Goal: Task Accomplishment & Management: Complete application form

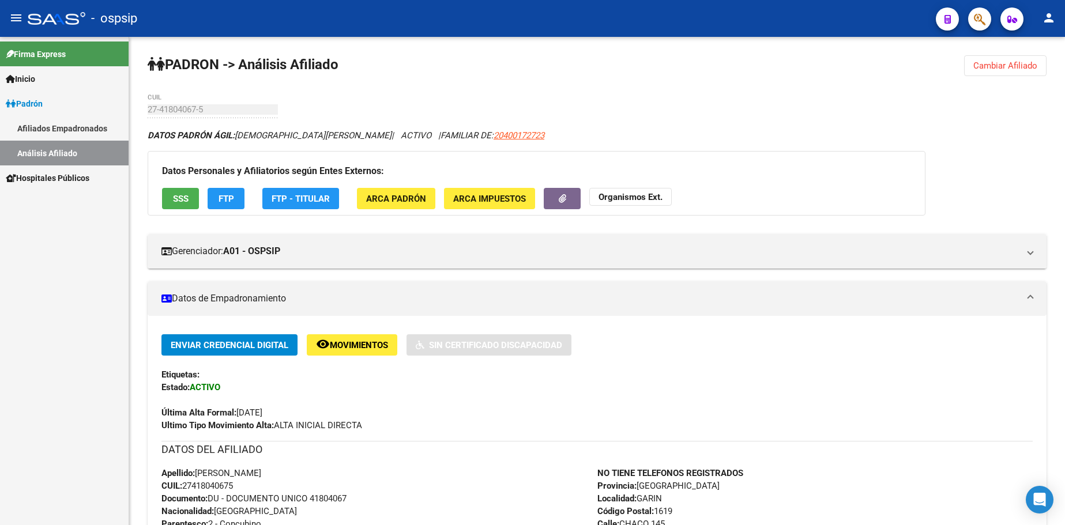
scroll to position [288, 0]
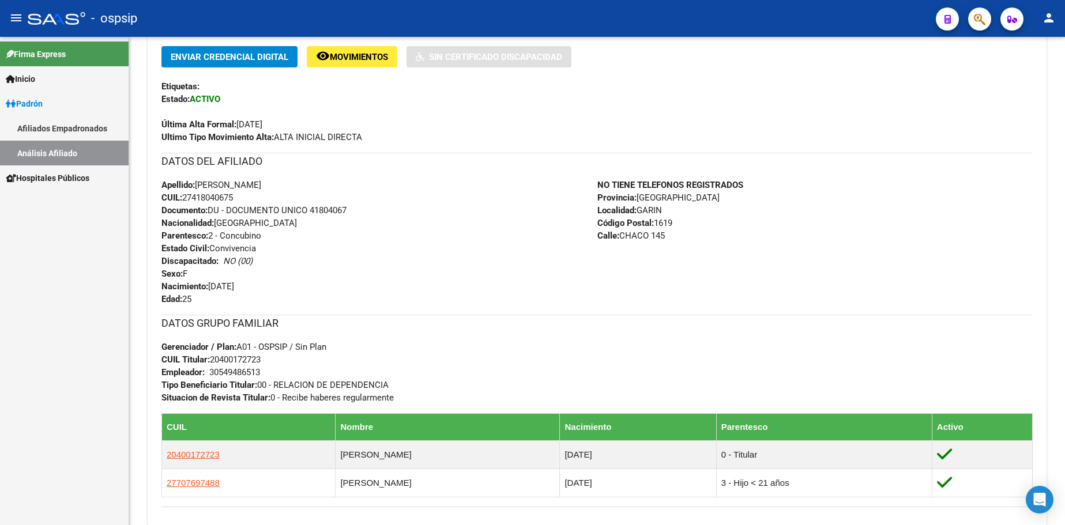
click at [34, 75] on span "Inicio" at bounding box center [20, 79] width 29 height 13
click at [43, 153] on span "Padrón" at bounding box center [24, 153] width 37 height 13
click at [59, 153] on link "Análisis Afiliado" at bounding box center [64, 153] width 129 height 25
click at [76, 157] on link "Análisis Afiliado" at bounding box center [64, 153] width 129 height 25
click at [67, 152] on link "Análisis Afiliado" at bounding box center [64, 153] width 129 height 25
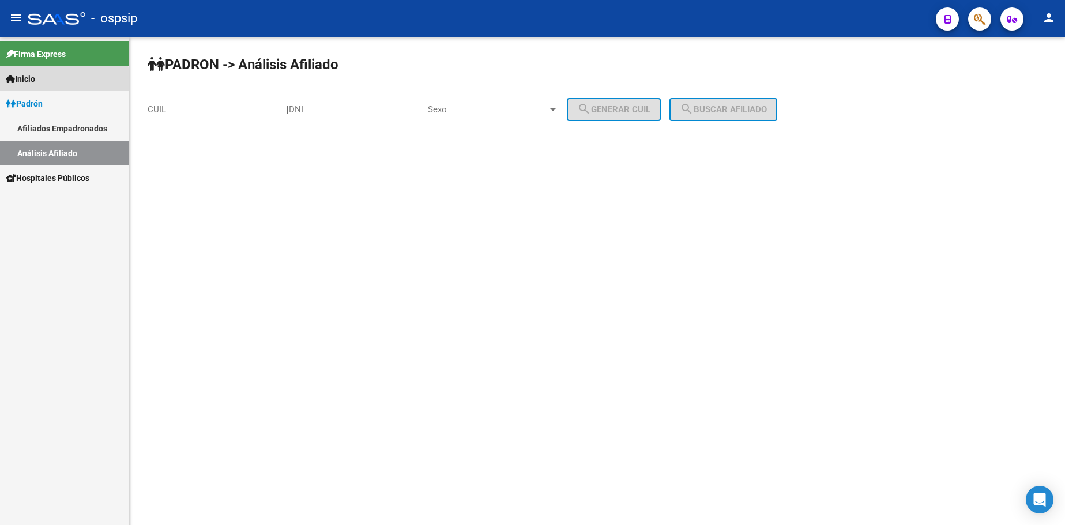
click at [35, 82] on span "Inicio" at bounding box center [20, 79] width 29 height 13
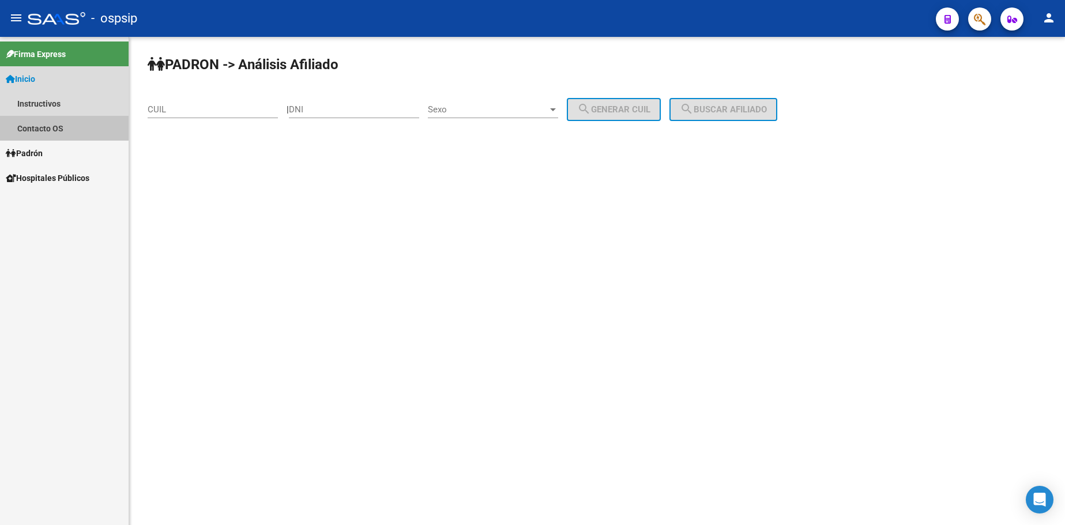
click at [47, 128] on link "Contacto OS" at bounding box center [64, 128] width 129 height 25
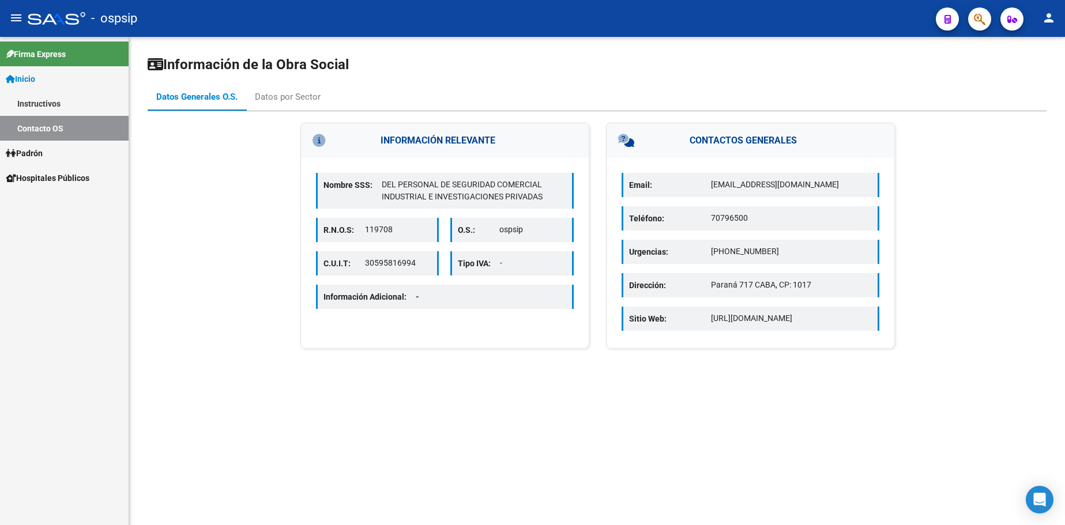
click at [43, 153] on span "Padrón" at bounding box center [24, 153] width 37 height 13
click at [46, 153] on link "Análisis Afiliado" at bounding box center [64, 153] width 129 height 25
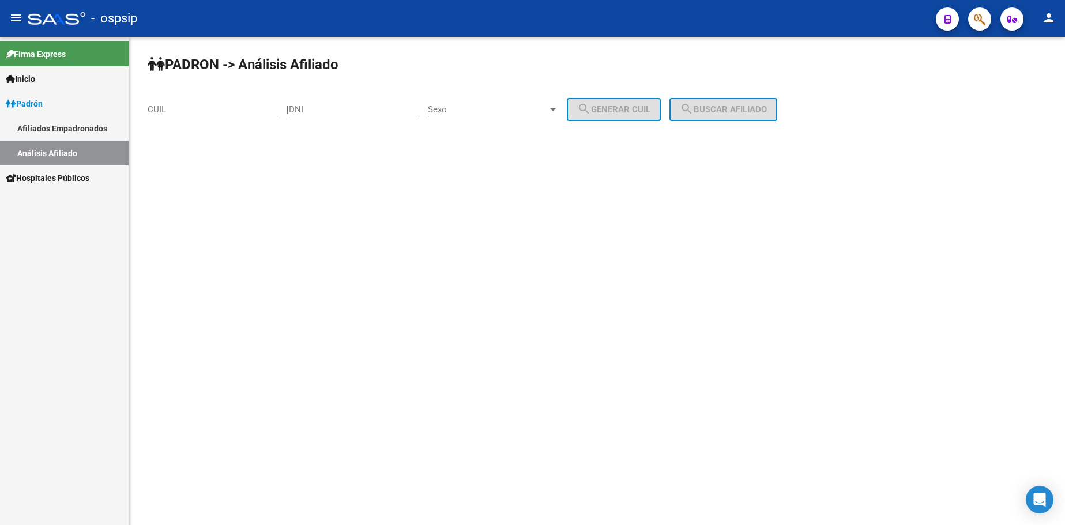
click at [369, 115] on div "DNI" at bounding box center [354, 105] width 130 height 25
type input "23540560"
click at [515, 96] on div "Sexo Sexo" at bounding box center [493, 105] width 130 height 25
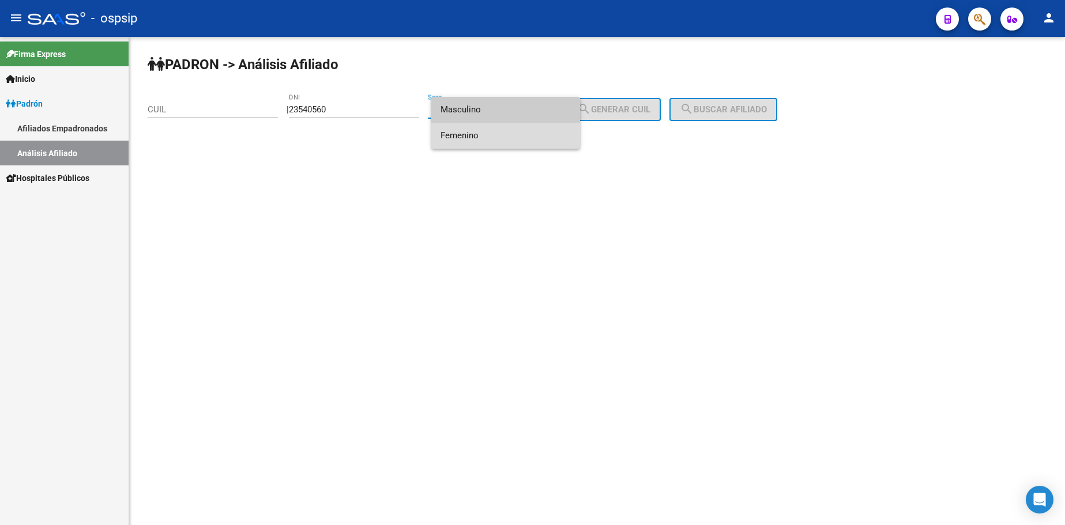
click at [513, 130] on span "Femenino" at bounding box center [505, 136] width 130 height 26
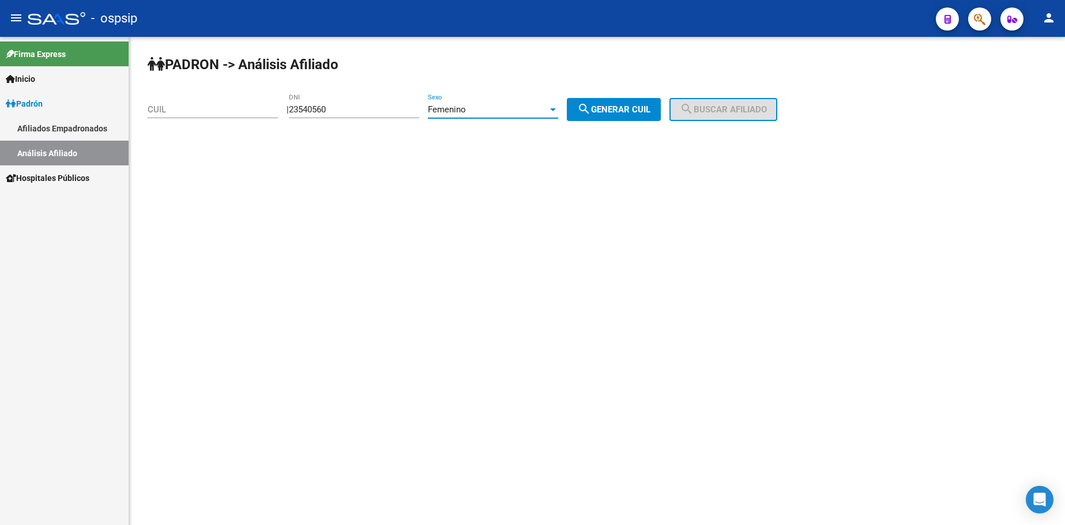
click at [626, 115] on button "search Generar CUIL" at bounding box center [614, 109] width 94 height 23
type input "27-23540560-7"
click at [728, 111] on span "search Buscar afiliado" at bounding box center [723, 109] width 87 height 10
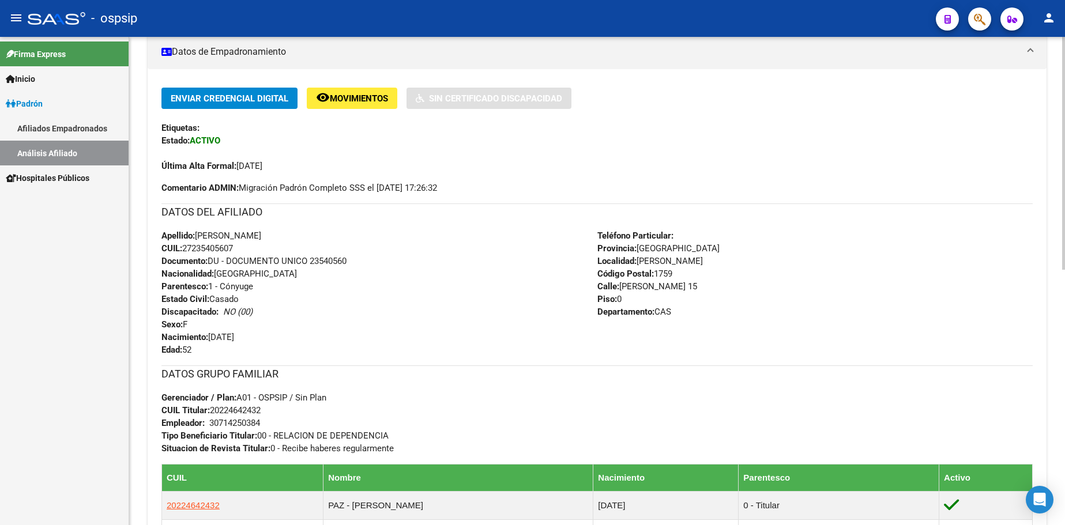
scroll to position [266, 0]
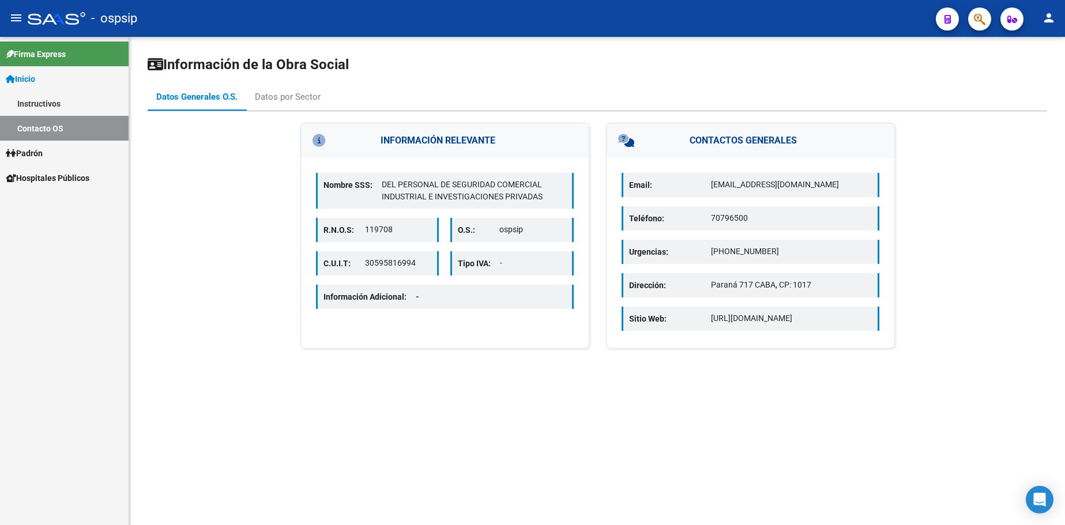
click at [43, 78] on link "Inicio" at bounding box center [64, 78] width 129 height 25
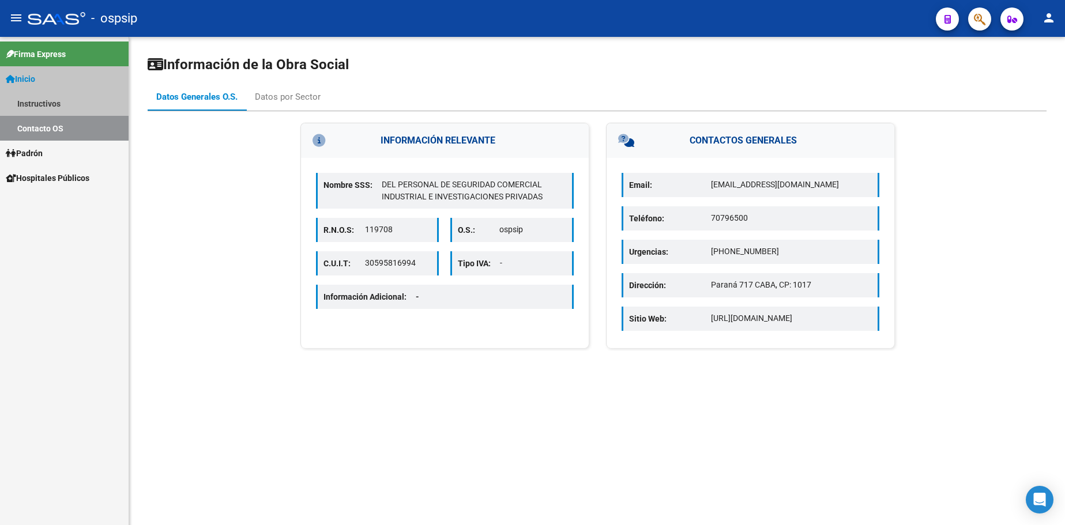
click at [43, 78] on link "Inicio" at bounding box center [64, 78] width 129 height 25
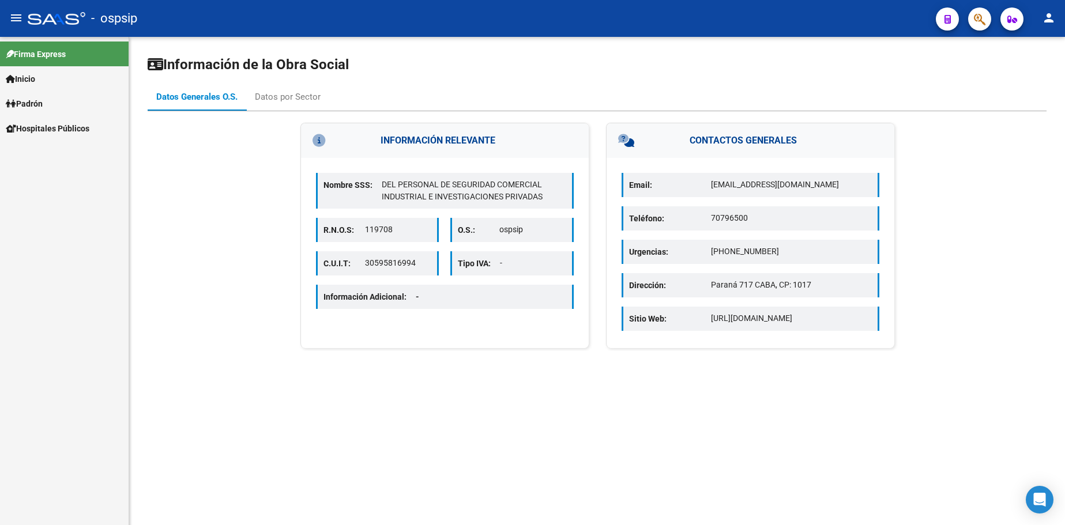
click at [35, 107] on span "Padrón" at bounding box center [24, 103] width 37 height 13
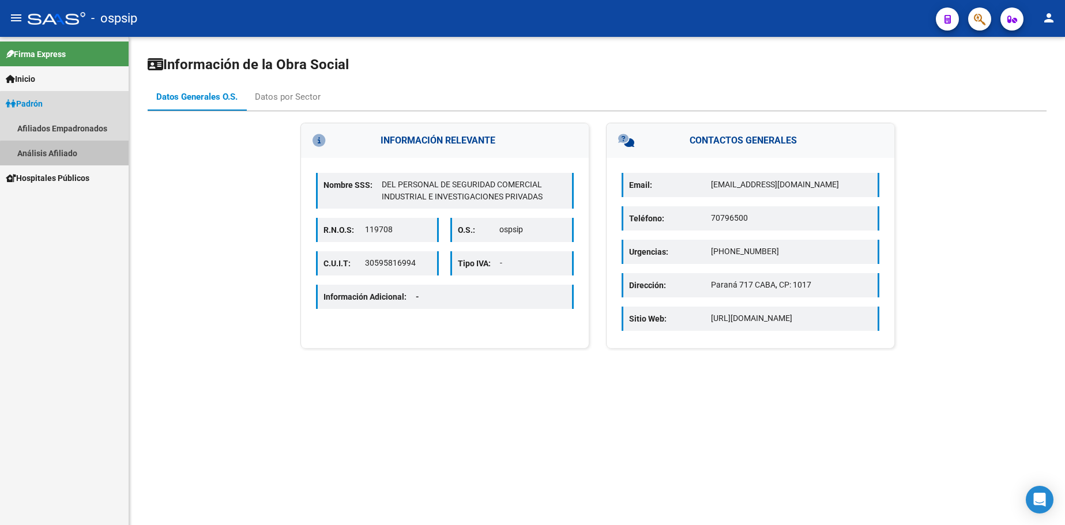
click at [66, 155] on link "Análisis Afiliado" at bounding box center [64, 153] width 129 height 25
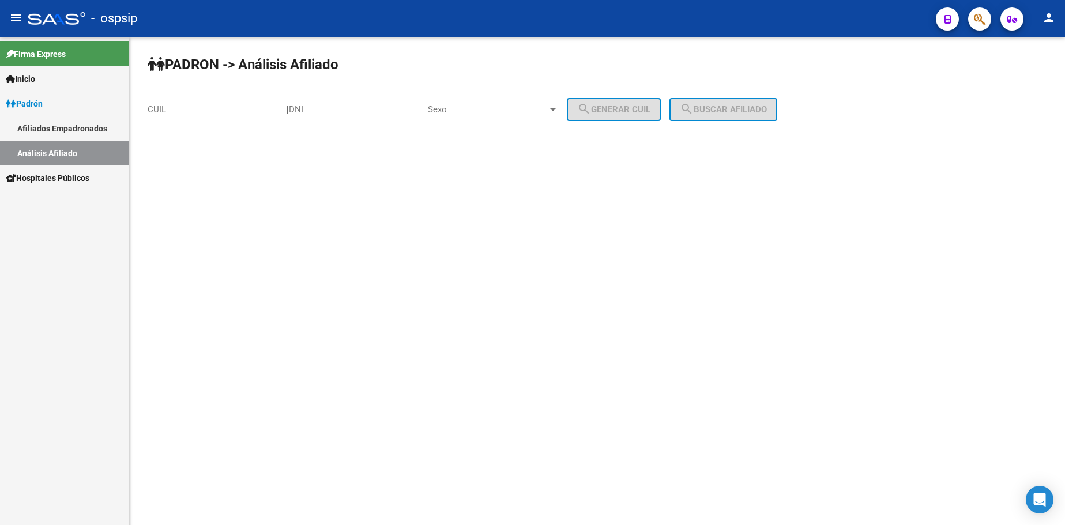
click at [371, 116] on div "DNI" at bounding box center [354, 105] width 130 height 25
type input "23635437"
click at [497, 106] on span "Sexo" at bounding box center [488, 109] width 120 height 10
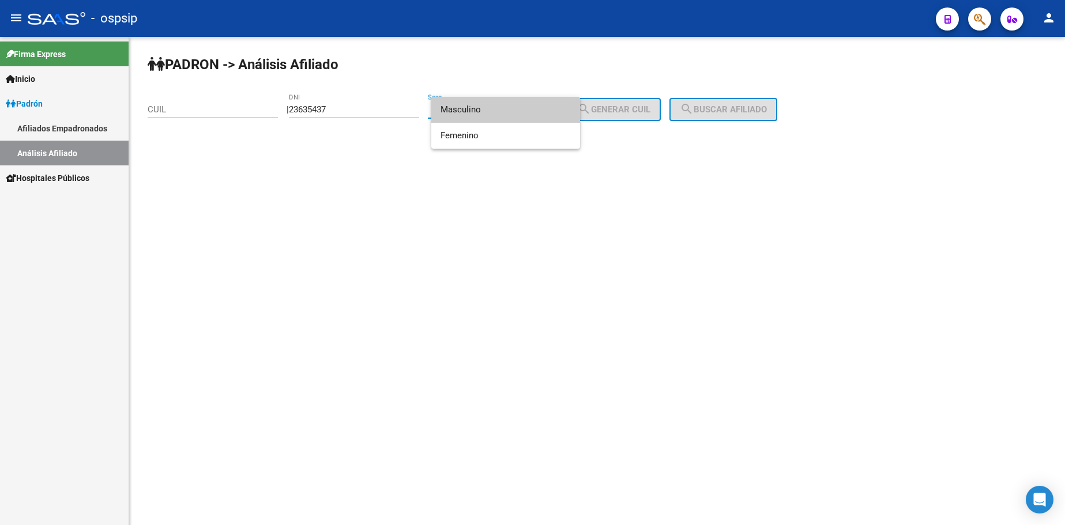
click at [502, 111] on span "Masculino" at bounding box center [505, 110] width 130 height 26
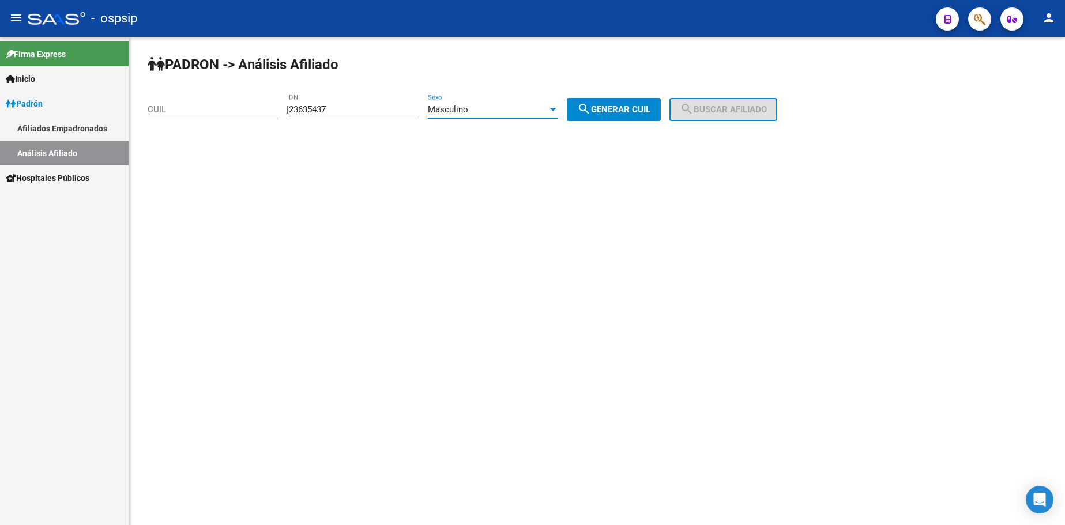
click at [623, 118] on button "search Generar CUIL" at bounding box center [614, 109] width 94 height 23
type input "20-23635437-8"
click at [741, 112] on span "search Buscar afiliado" at bounding box center [723, 109] width 87 height 10
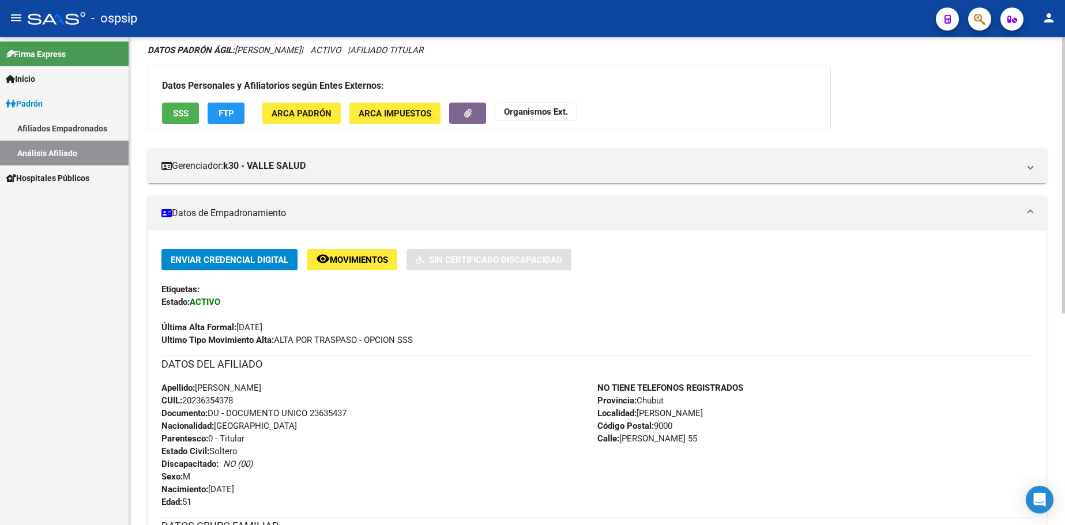
scroll to position [231, 0]
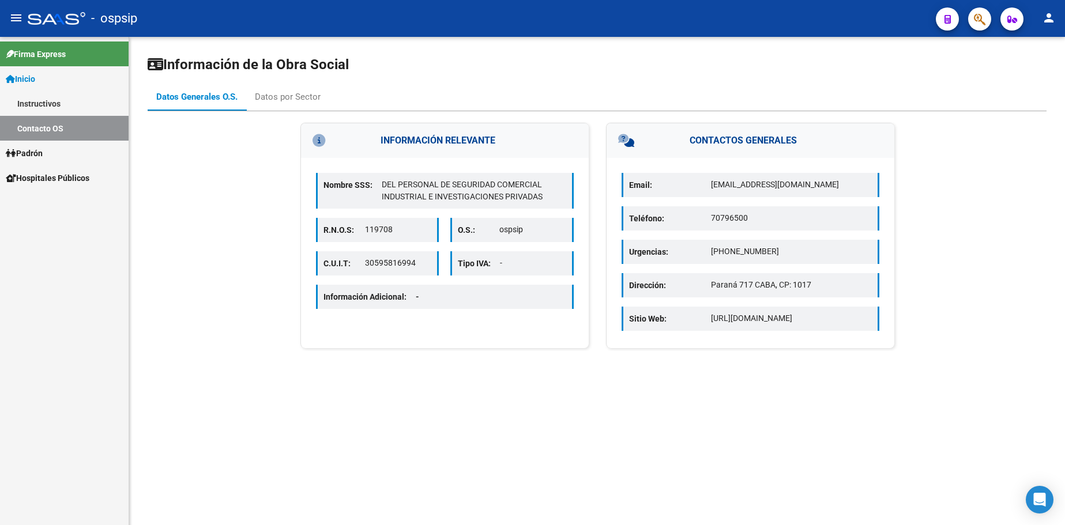
click at [35, 82] on span "Inicio" at bounding box center [20, 79] width 29 height 13
click at [43, 153] on span "Padrón" at bounding box center [24, 153] width 37 height 13
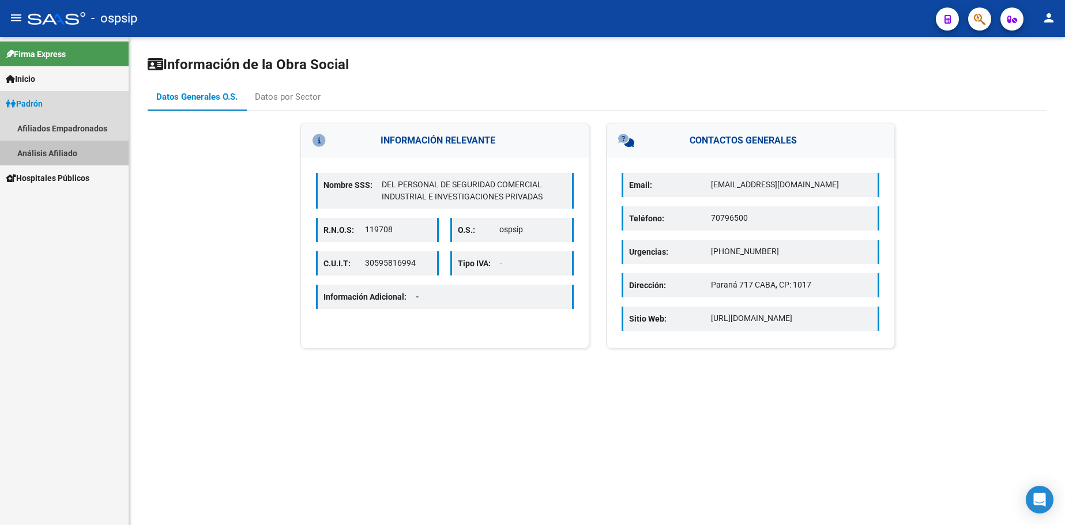
click at [52, 156] on link "Análisis Afiliado" at bounding box center [64, 153] width 129 height 25
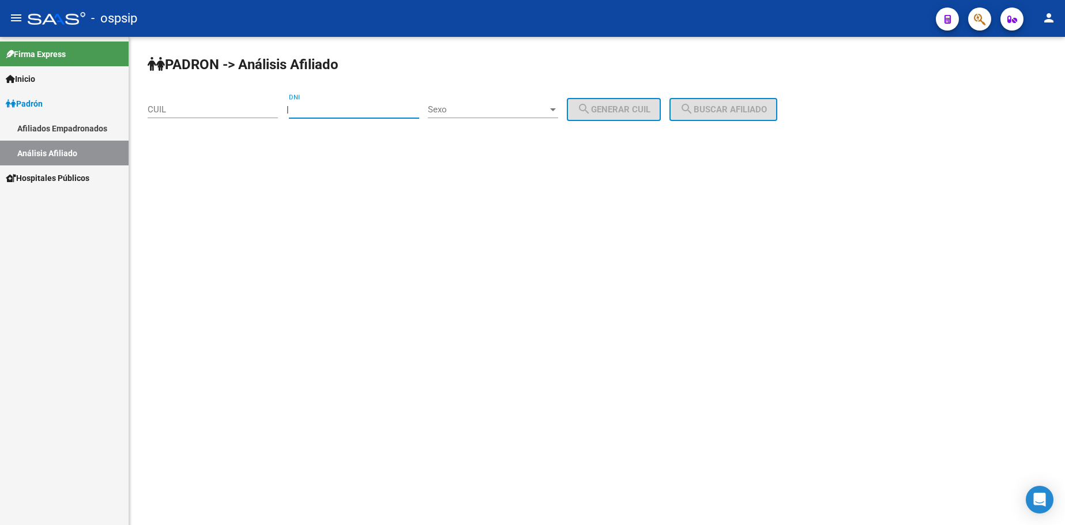
click at [344, 111] on input "DNI" at bounding box center [354, 109] width 130 height 10
type input "33762303"
click at [506, 107] on div "Sexo Sexo" at bounding box center [493, 105] width 130 height 25
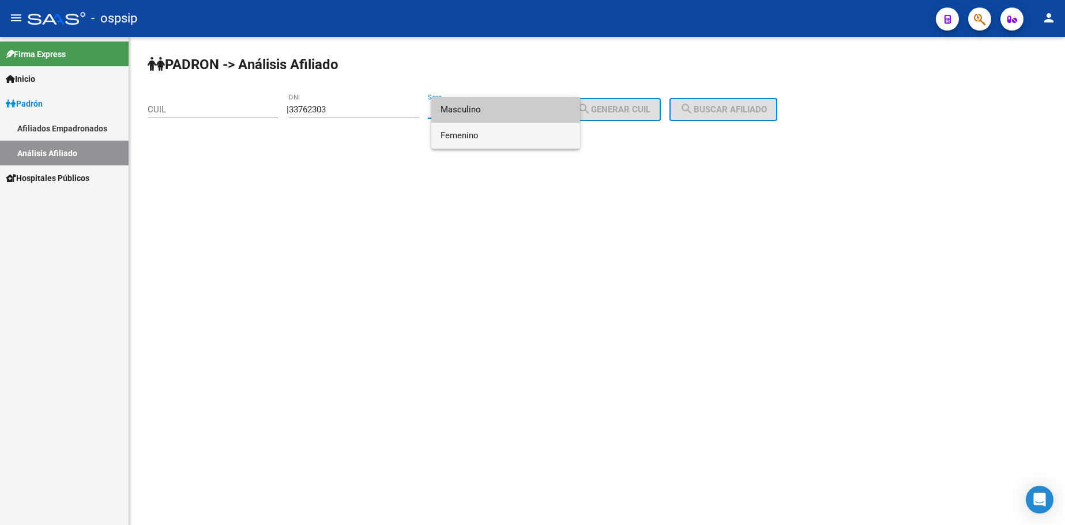
click at [503, 131] on span "Femenino" at bounding box center [505, 136] width 130 height 26
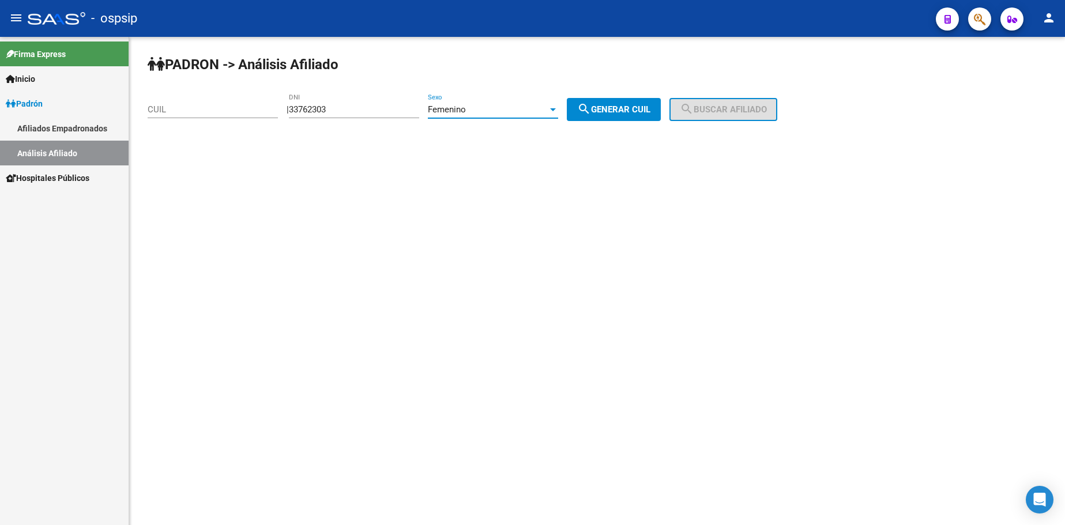
click at [617, 120] on button "search Generar CUIL" at bounding box center [614, 109] width 94 height 23
type input "23-33762303-4"
click at [728, 110] on span "search Buscar afiliado" at bounding box center [723, 109] width 87 height 10
